Goal: Task Accomplishment & Management: Manage account settings

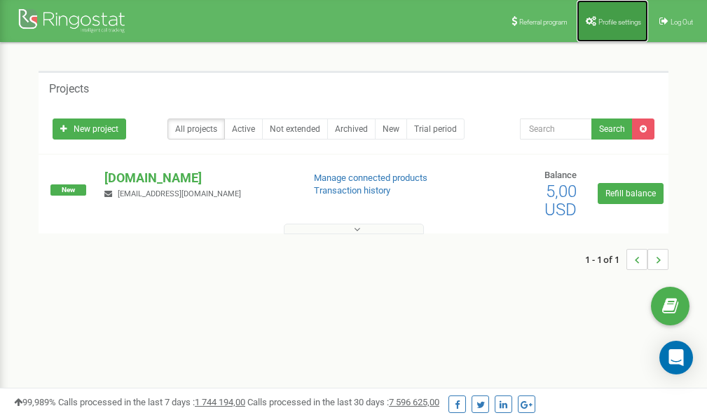
click at [602, 15] on link "Profile settings" at bounding box center [612, 21] width 71 height 42
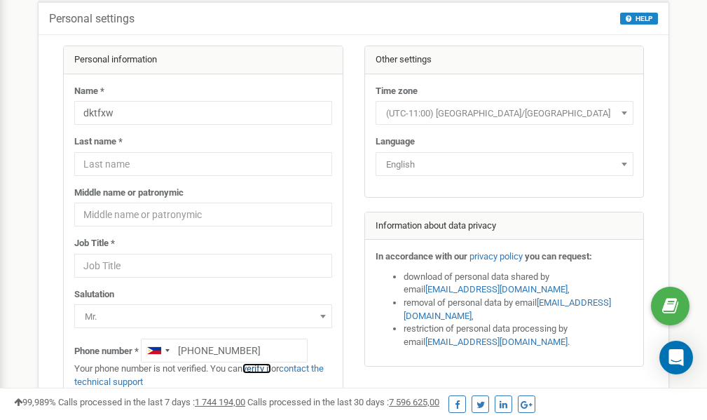
click at [264, 369] on link "verify it" at bounding box center [257, 368] width 29 height 11
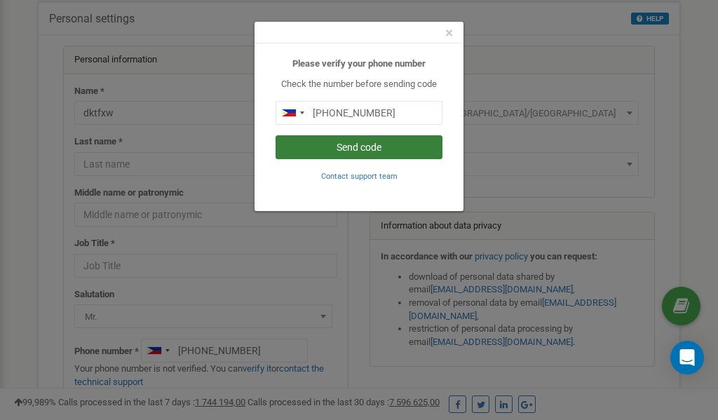
click at [380, 147] on button "Send code" at bounding box center [358, 147] width 167 height 24
